Goal: Task Accomplishment & Management: Complete application form

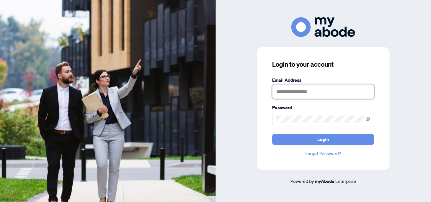
click at [332, 87] on input "text" at bounding box center [323, 91] width 102 height 15
click at [272, 134] on button "Login" at bounding box center [323, 139] width 102 height 11
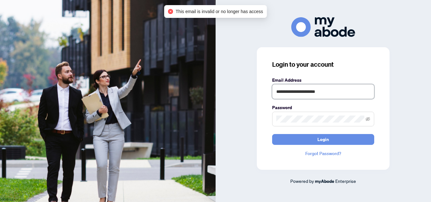
drag, startPoint x: 317, startPoint y: 94, endPoint x: 246, endPoint y: 110, distance: 71.8
click at [246, 110] on div "**********" at bounding box center [322, 100] width 215 height 167
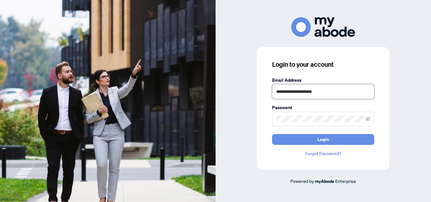
type input "**********"
click at [272, 134] on button "Login" at bounding box center [323, 139] width 102 height 11
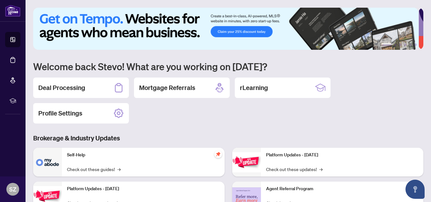
click at [62, 90] on h2 "Deal Processing" at bounding box center [61, 87] width 47 height 9
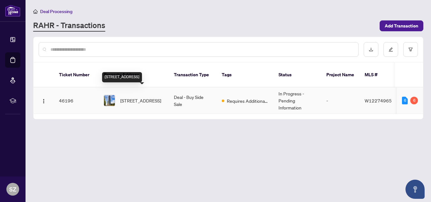
click at [137, 97] on span "3010-3975 Grand Park Dr, Mississauga, Ontario L5B 0K4, Canada" at bounding box center [140, 100] width 41 height 7
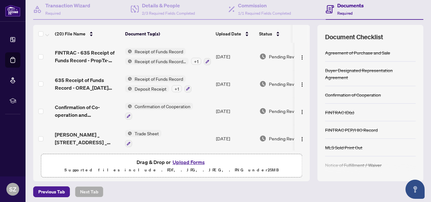
scroll to position [65, 0]
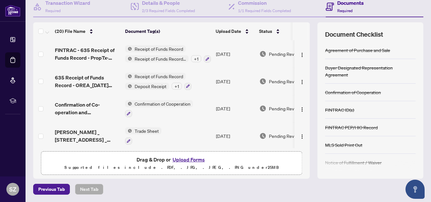
click at [198, 158] on button "Upload Forms" at bounding box center [189, 159] width 36 height 8
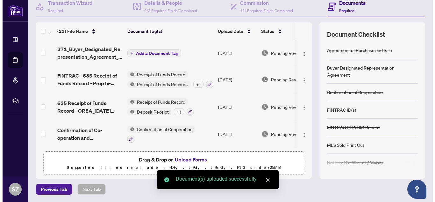
scroll to position [0, 24]
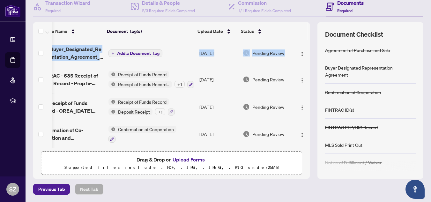
drag, startPoint x: 301, startPoint y: 48, endPoint x: 303, endPoint y: 97, distance: 48.5
click at [303, 97] on div "371_Buyer_Designated_Representation_Agreement_-_PropTx-OREA.pdf Add a Document …" at bounding box center [171, 94] width 276 height 108
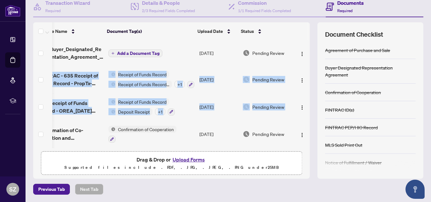
drag, startPoint x: 302, startPoint y: 51, endPoint x: 300, endPoint y: 95, distance: 44.3
click at [132, 54] on span "Add a Document Tag" at bounding box center [138, 53] width 42 height 4
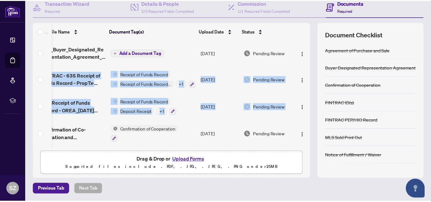
scroll to position [0, 19]
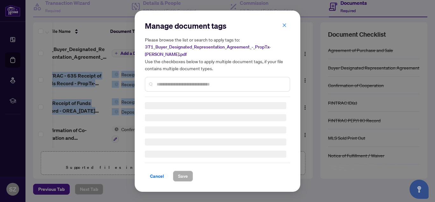
click at [193, 83] on div "Manage document tags Please browse the list or search to apply tags to: 371_Buy…" at bounding box center [217, 101] width 145 height 161
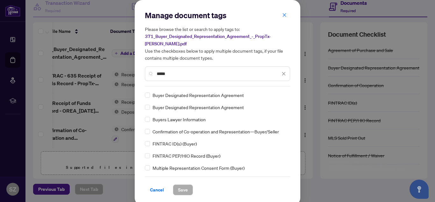
type input "*****"
click at [188, 184] on button "Save" at bounding box center [183, 189] width 20 height 11
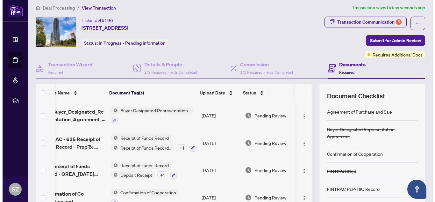
scroll to position [3, 0]
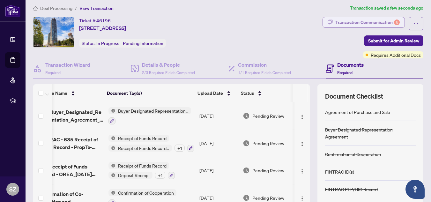
click at [359, 23] on div "Transaction Communication 6" at bounding box center [367, 22] width 64 height 10
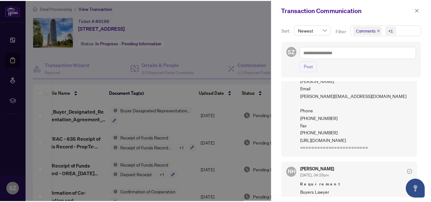
scroll to position [0, 0]
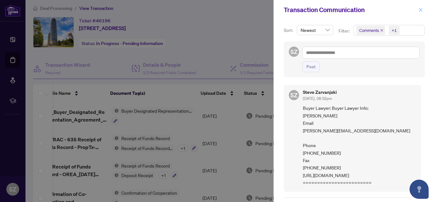
click at [421, 9] on icon "close" at bounding box center [421, 10] width 4 height 4
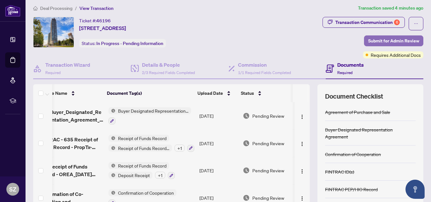
click at [398, 40] on span "Submit for Admin Review" at bounding box center [393, 41] width 51 height 10
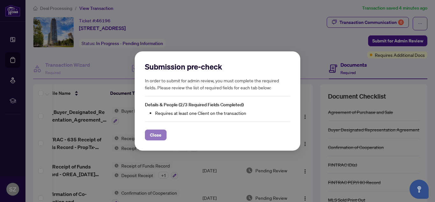
click at [162, 133] on button "Close" at bounding box center [156, 134] width 22 height 11
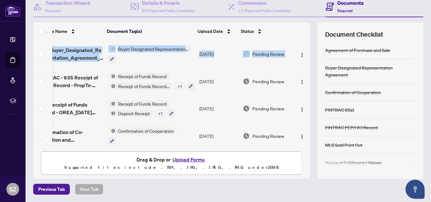
scroll to position [0, 24]
drag, startPoint x: 302, startPoint y: 48, endPoint x: 303, endPoint y: 111, distance: 62.2
click at [303, 111] on div "371_Buyer_Designated_Representation_Agreement_-_PropTx-OREA.pdf Buyer Designate…" at bounding box center [171, 94] width 276 height 108
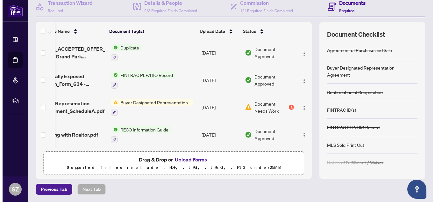
scroll to position [0, 0]
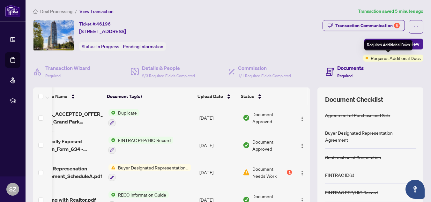
click at [383, 60] on span "Requires Additional Docs" at bounding box center [395, 58] width 50 height 7
click at [132, 166] on span "Buyer Designated Representation Agreement" at bounding box center [153, 167] width 76 height 7
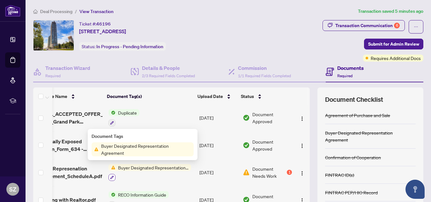
click at [108, 174] on button "button" at bounding box center [111, 177] width 7 height 7
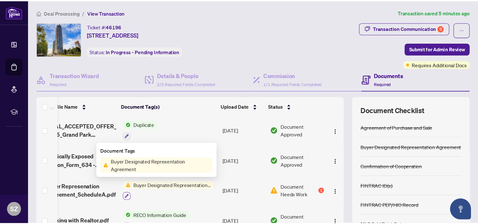
scroll to position [463, 19]
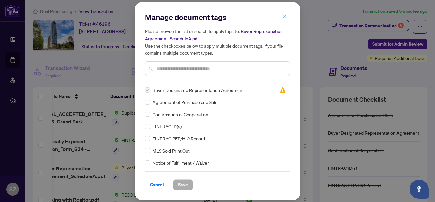
click at [287, 18] on icon "close" at bounding box center [284, 16] width 4 height 4
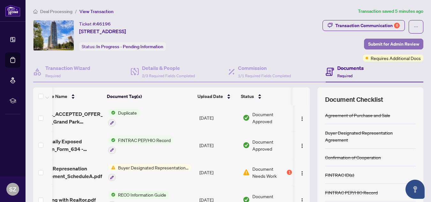
click at [377, 44] on span "Submit for Admin Review" at bounding box center [393, 44] width 51 height 10
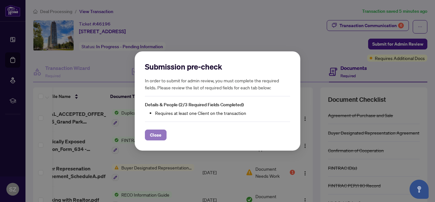
click at [153, 137] on span "Close" at bounding box center [155, 135] width 11 height 10
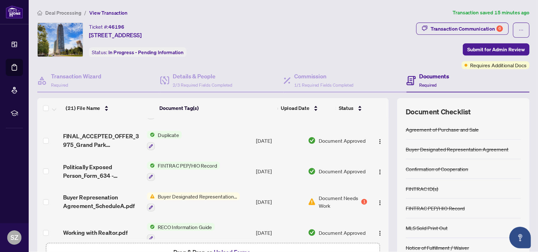
scroll to position [456, 0]
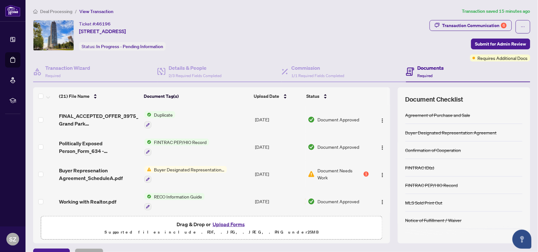
drag, startPoint x: 426, startPoint y: 0, endPoint x: 332, endPoint y: 171, distance: 195.0
click at [332, 171] on span "Document Needs Work" at bounding box center [339, 174] width 45 height 14
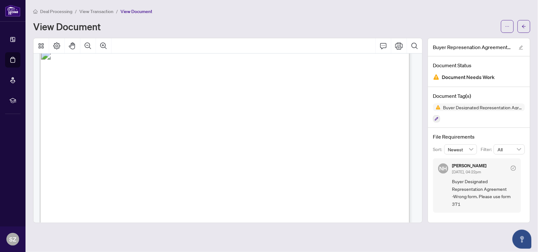
scroll to position [2777, 0]
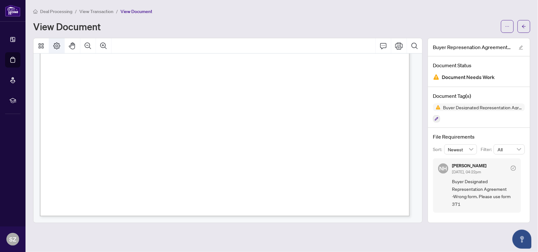
click at [60, 44] on icon "Page Layout" at bounding box center [57, 46] width 8 height 8
click at [39, 48] on icon "Thumbnails" at bounding box center [41, 46] width 8 height 8
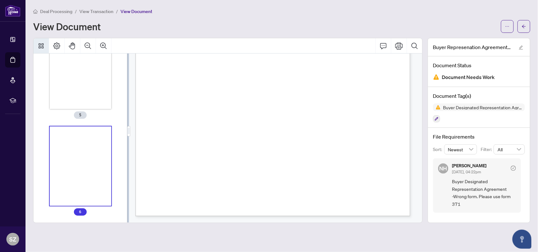
scroll to position [419, 0]
click at [39, 48] on icon "Thumbnails" at bounding box center [41, 46] width 8 height 8
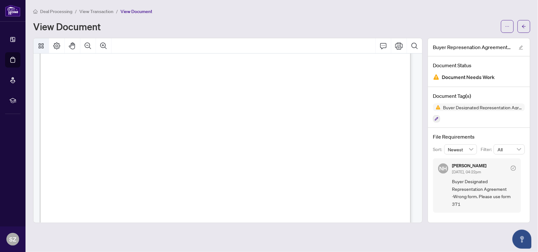
scroll to position [2731, 0]
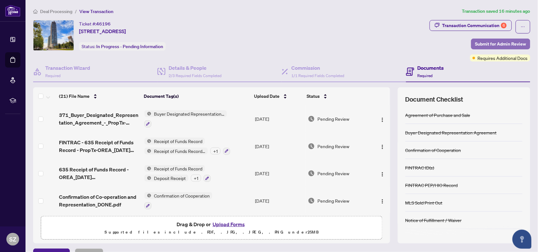
click at [430, 40] on span "Submit for Admin Review" at bounding box center [500, 44] width 51 height 10
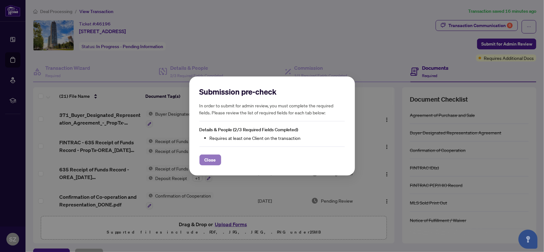
click at [207, 162] on span "Close" at bounding box center [210, 160] width 11 height 10
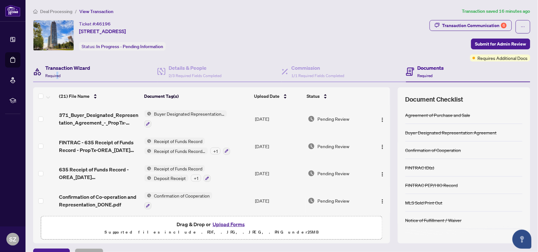
click at [57, 74] on span "Required" at bounding box center [52, 75] width 15 height 5
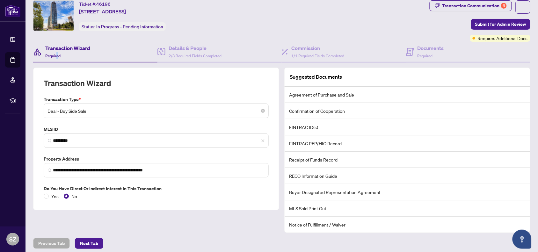
scroll to position [24, 0]
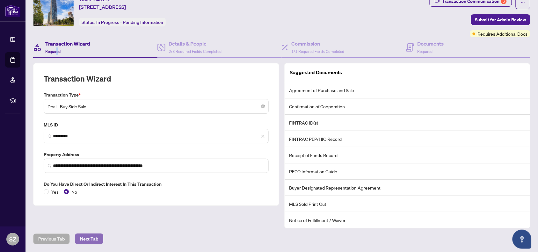
click at [91, 201] on span "Next Tab" at bounding box center [89, 239] width 18 height 10
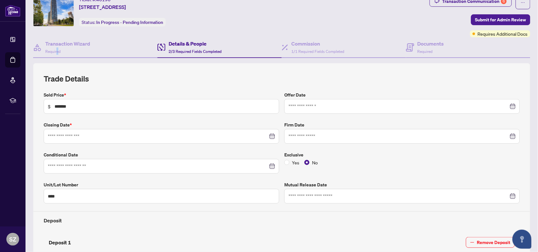
type input "**********"
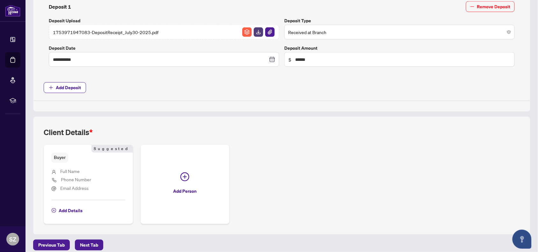
scroll to position [267, 0]
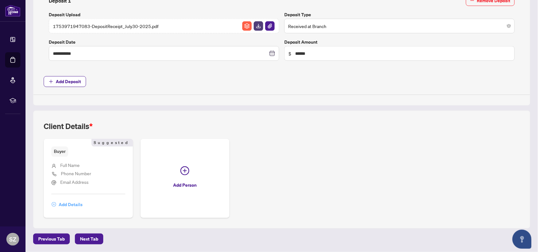
click at [77, 201] on span "Add Details" at bounding box center [71, 205] width 24 height 10
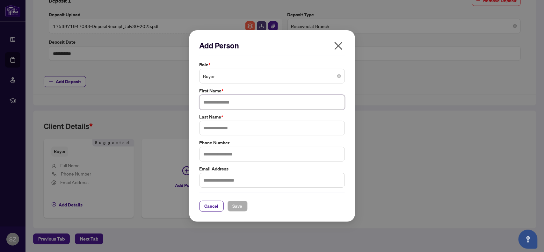
click at [287, 100] on input "text" at bounding box center [272, 102] width 145 height 15
type input "*******"
click at [241, 201] on span "Save" at bounding box center [238, 206] width 10 height 10
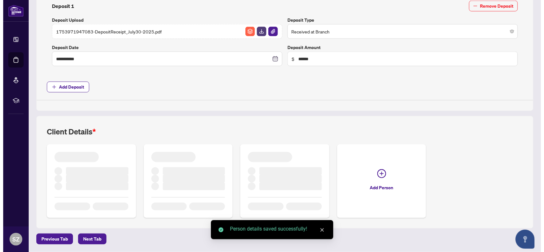
scroll to position [258, 0]
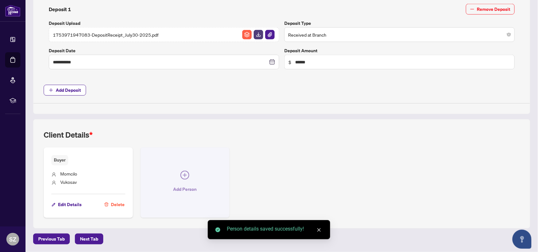
click at [185, 171] on icon "plus-circle" at bounding box center [184, 175] width 9 height 9
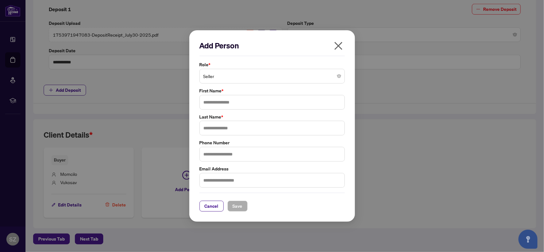
click at [273, 78] on span "Seller" at bounding box center [272, 76] width 138 height 12
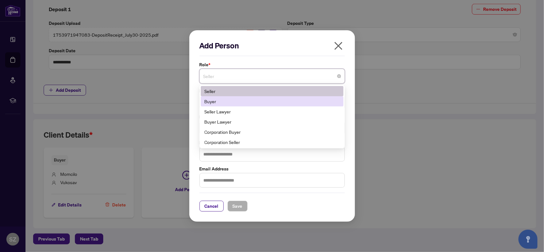
click at [275, 99] on div "Buyer" at bounding box center [272, 101] width 135 height 7
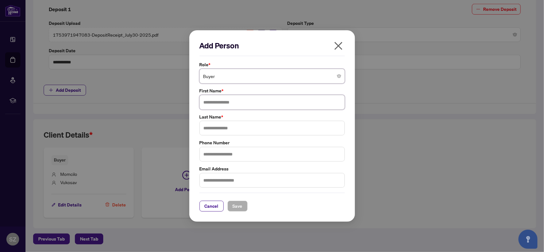
click at [275, 100] on input "text" at bounding box center [272, 102] width 145 height 15
type input "*****"
type input "*******"
click at [238, 201] on span "Save" at bounding box center [238, 206] width 10 height 10
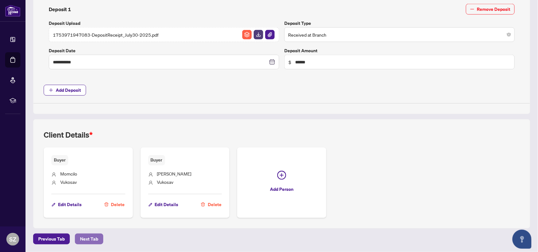
click at [94, 201] on span "Next Tab" at bounding box center [89, 239] width 18 height 10
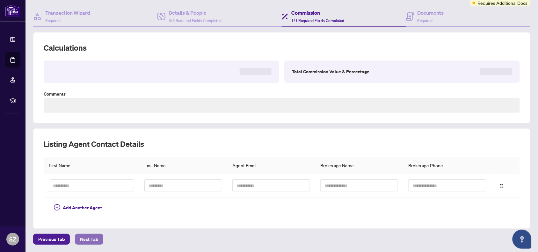
type textarea "**********"
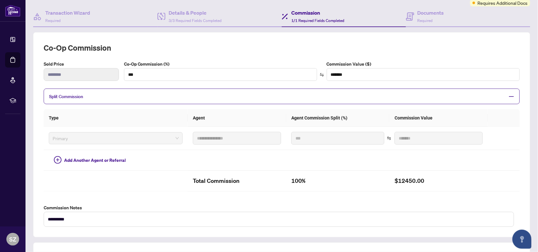
scroll to position [170, 0]
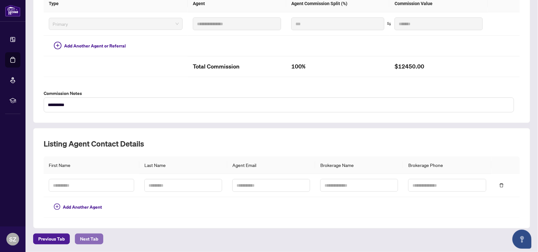
click at [94, 201] on span "Next Tab" at bounding box center [89, 239] width 18 height 10
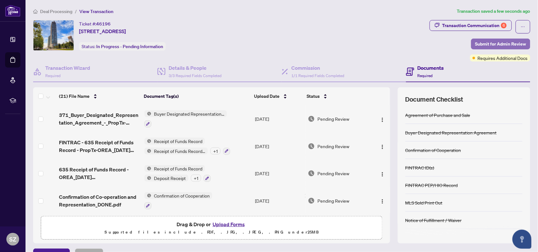
click at [430, 42] on span "Submit for Admin Review" at bounding box center [500, 44] width 51 height 10
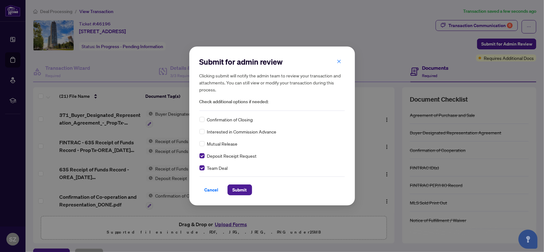
click at [202, 171] on div "Submit for admin review Clicking submit will notify the admin team to review yo…" at bounding box center [272, 126] width 145 height 139
click at [203, 158] on label at bounding box center [202, 155] width 5 height 7
click at [238, 190] on span "Submit" at bounding box center [240, 190] width 14 height 10
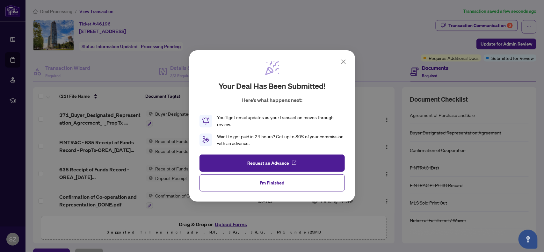
click at [277, 187] on span "I'm Finished" at bounding box center [272, 183] width 25 height 10
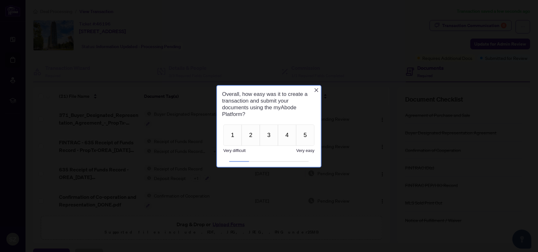
click at [315, 88] on icon "Close button" at bounding box center [316, 89] width 5 height 5
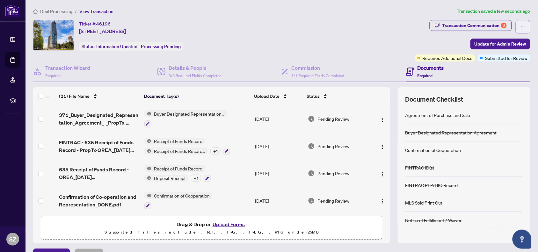
click at [430, 26] on icon "ellipsis" at bounding box center [523, 27] width 4 height 4
click at [373, 56] on div "Ticket #: 46196 3010-3975 Grand Park Dr, Mississauga, Ontario L5B 0K4, Canada S…" at bounding box center [223, 40] width 382 height 41
click at [354, 39] on div "Ticket #: 46196 3010-3975 Grand Park Dr, Mississauga, Ontario L5B 0K4, Canada S…" at bounding box center [222, 35] width 379 height 31
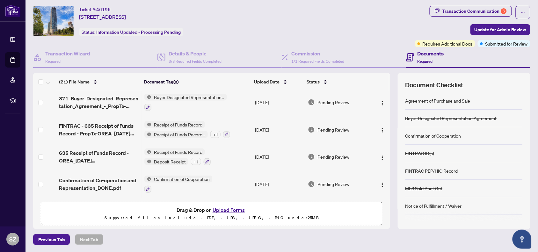
scroll to position [6, 0]
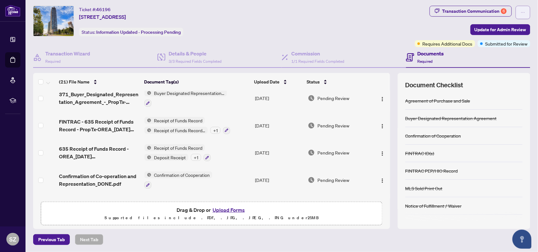
click at [430, 14] on button "button" at bounding box center [523, 12] width 15 height 13
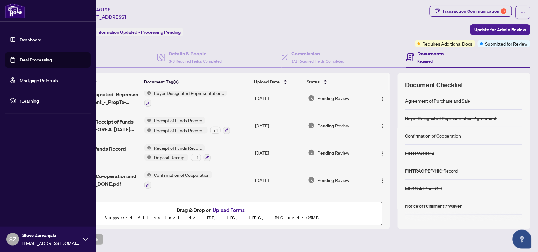
click at [85, 201] on div "SZ Stevo Zarvanjski info@finerealestate.ca" at bounding box center [48, 239] width 96 height 25
click at [28, 201] on span "Logout" at bounding box center [25, 201] width 14 height 10
